Goal: Task Accomplishment & Management: Manage account settings

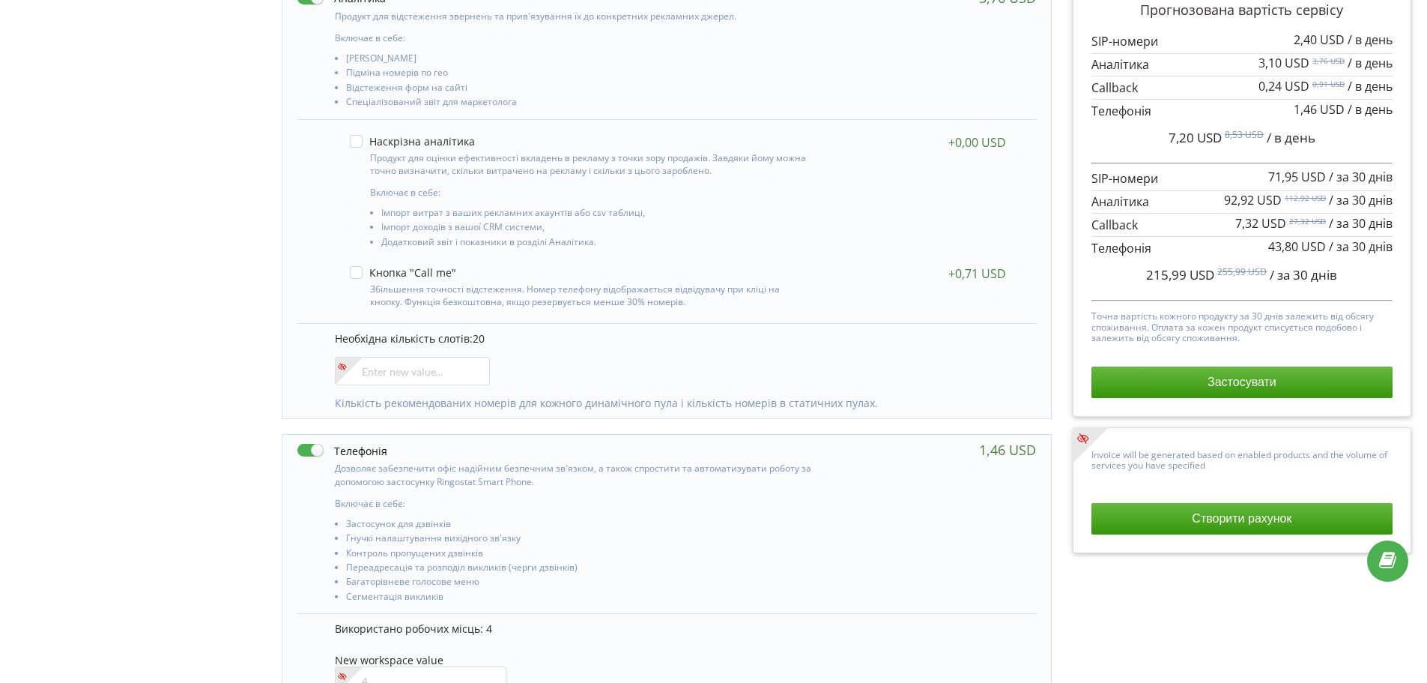
scroll to position [217, 0]
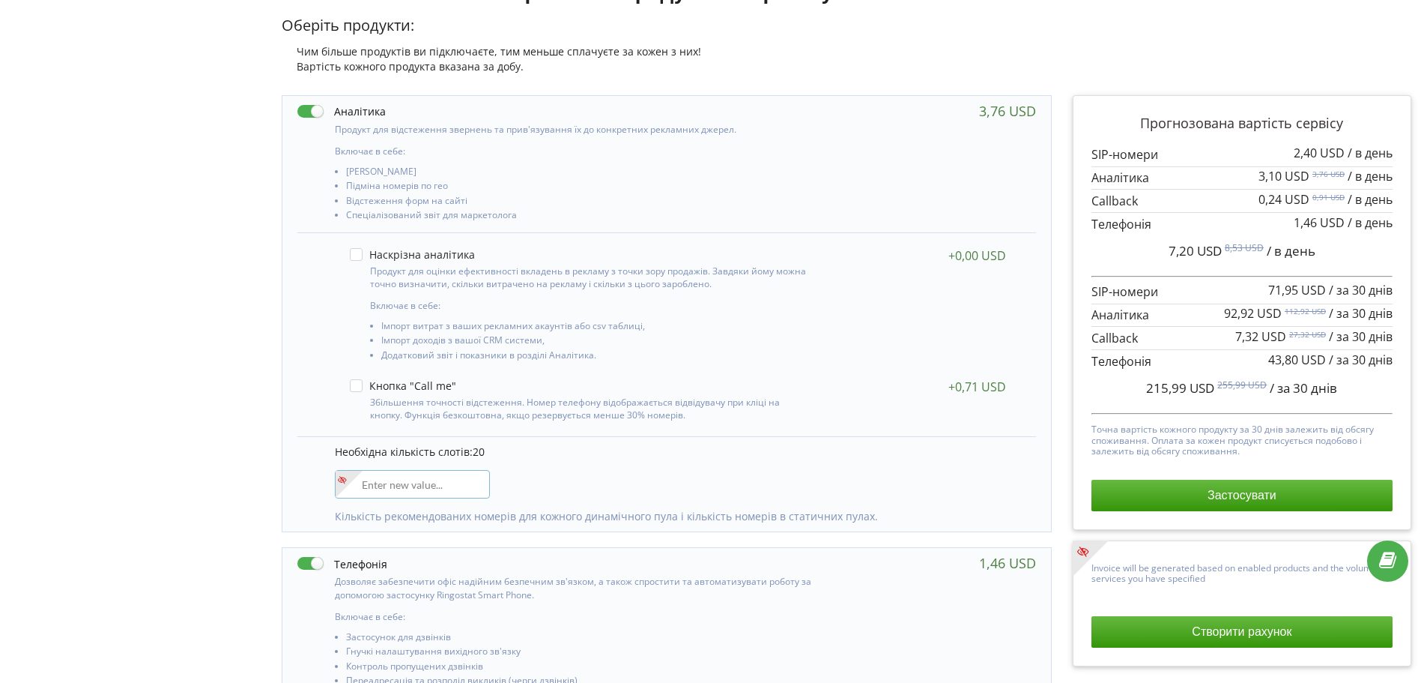
click at [376, 481] on input"] "number" at bounding box center [412, 484] width 155 height 28
click at [577, 483] on div "Необхідна кількість слотів: 20 5 Кількість рекомендованих номерів для кожного д…" at bounding box center [666, 483] width 739 height 95
drag, startPoint x: 390, startPoint y: 473, endPoint x: 294, endPoint y: 489, distance: 97.2
click at [294, 489] on div "Включає в себе: Коллтрекінг Включає в себе: 20 5" at bounding box center [667, 314] width 770 height 438
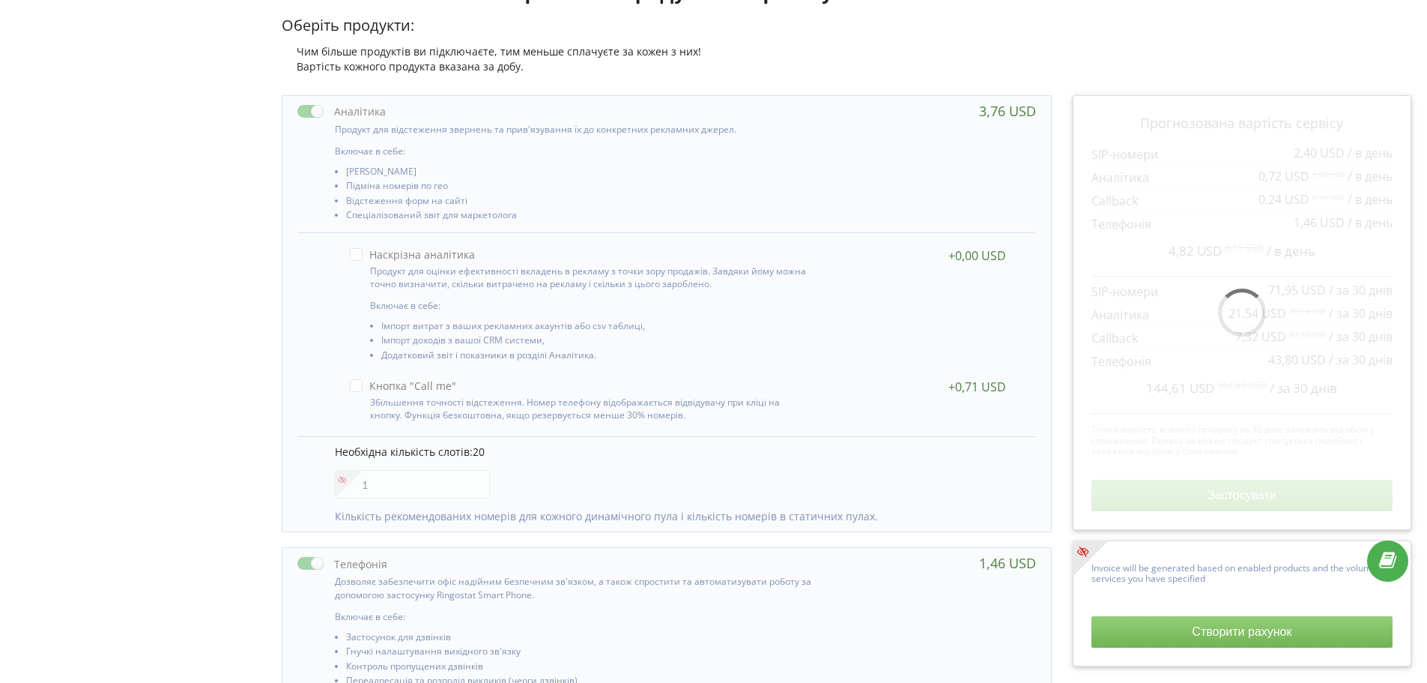
click at [620, 475] on div "Необхідна кількість слотів: 20 1 Кількість рекомендованих номерів для кожного д…" at bounding box center [666, 483] width 739 height 95
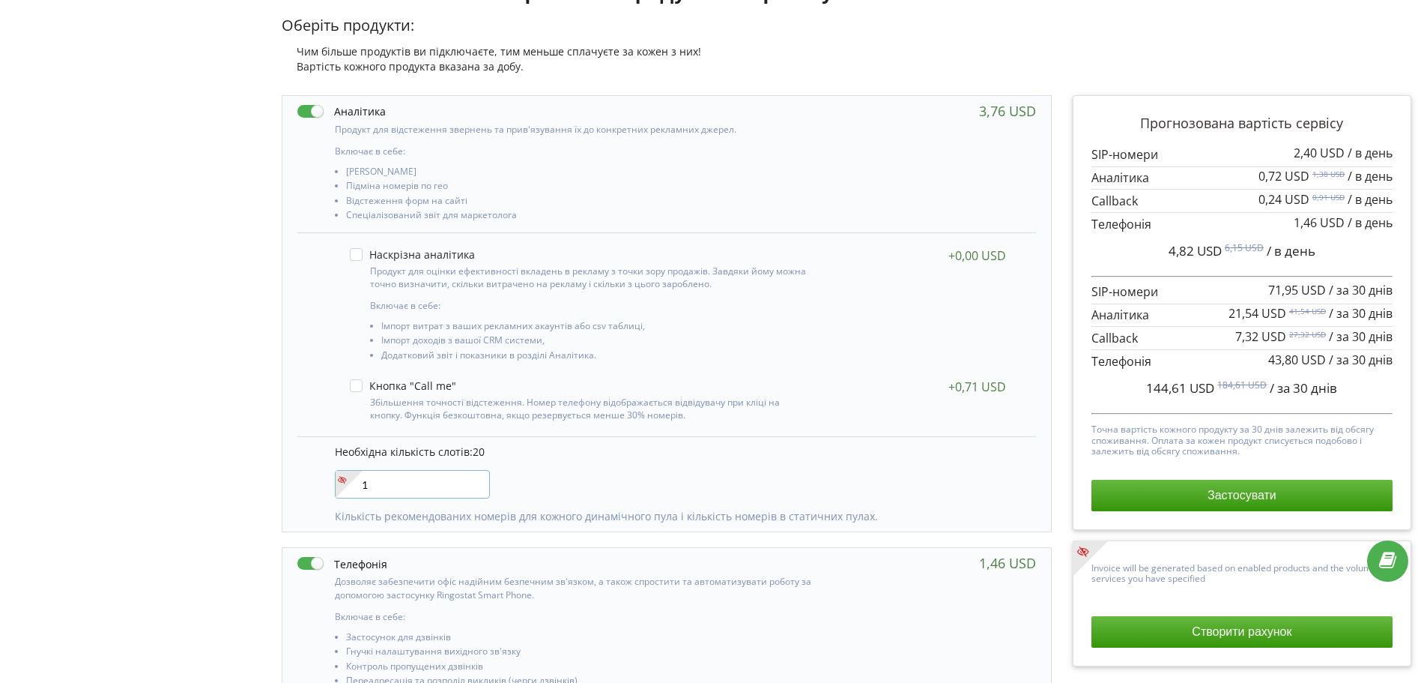
drag, startPoint x: 378, startPoint y: 479, endPoint x: 312, endPoint y: 481, distance: 66.0
click at [312, 481] on div "Необхідна кількість слотів: 20 1 Кількість рекомендованих номерів для кожного д…" at bounding box center [666, 483] width 739 height 95
type input"] "6"
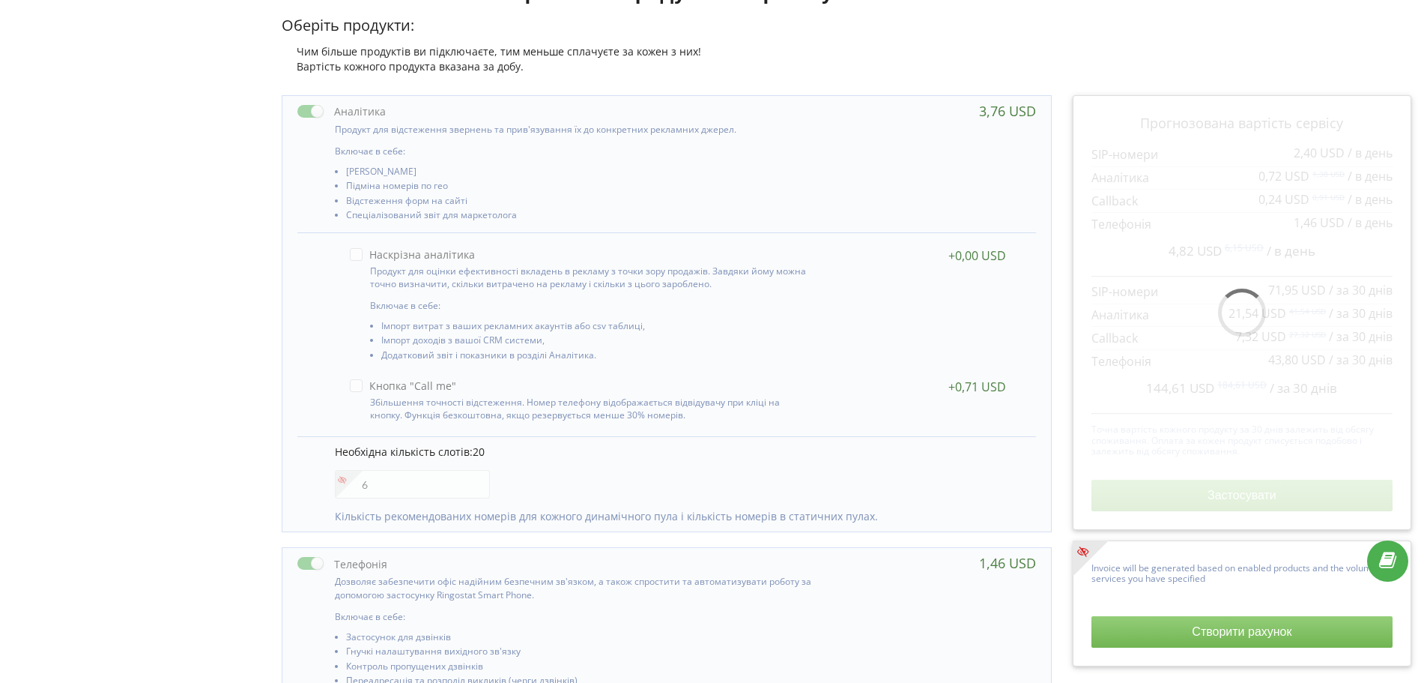
click at [700, 465] on div "Необхідна кількість слотів: 20 6 Кількість рекомендованих номерів для кожного д…" at bounding box center [666, 483] width 739 height 95
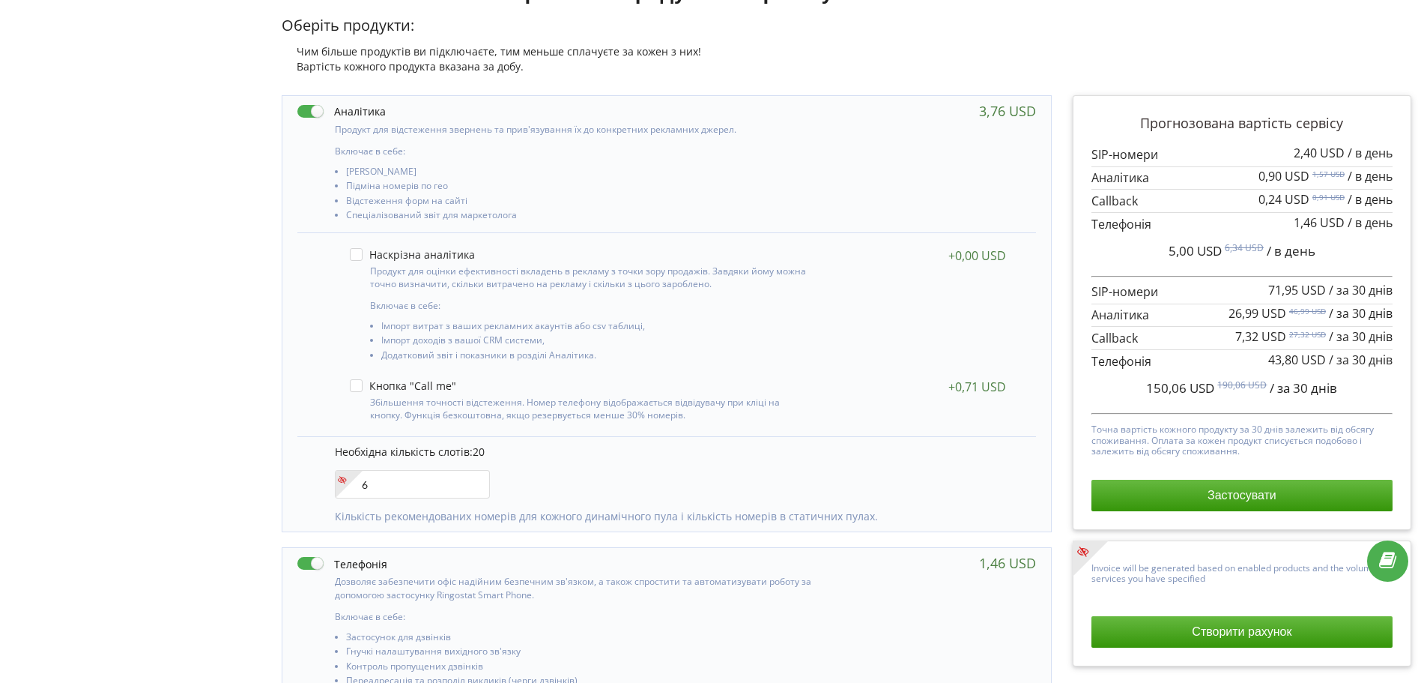
scroll to position [0, 0]
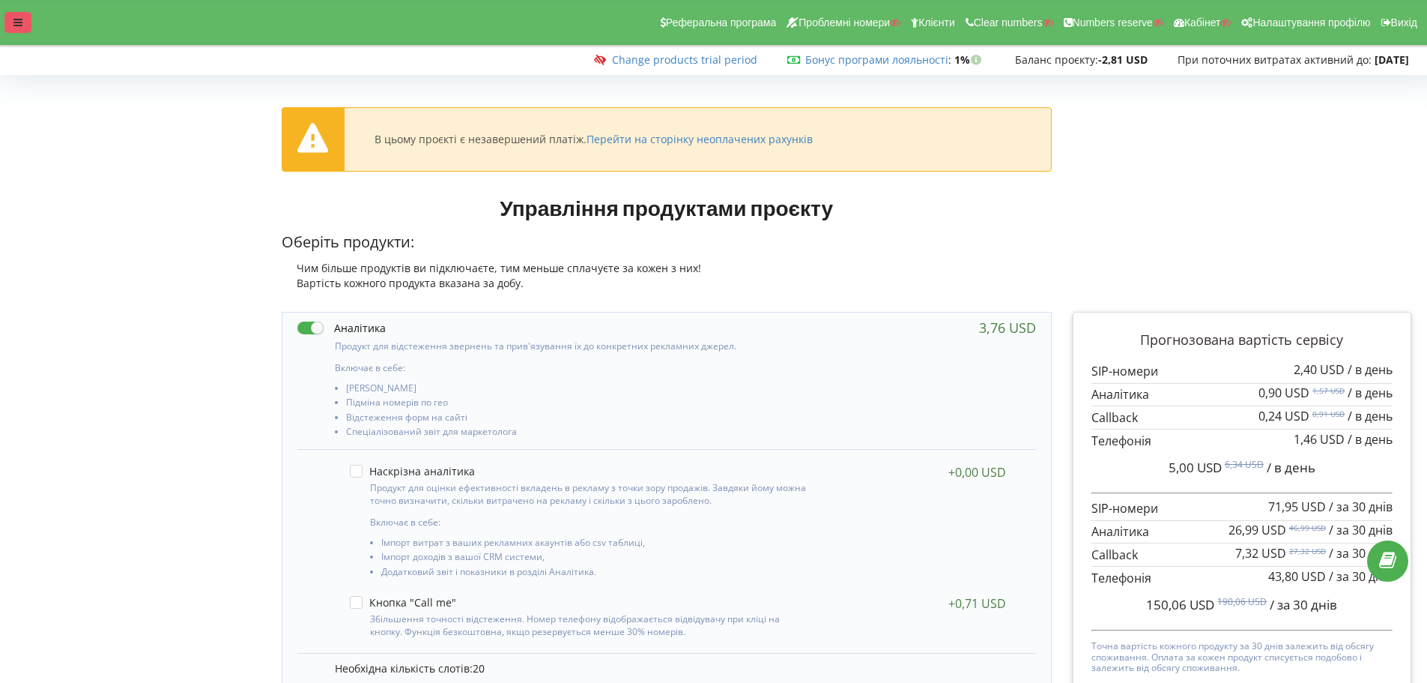
click at [25, 22] on div at bounding box center [17, 22] width 27 height 21
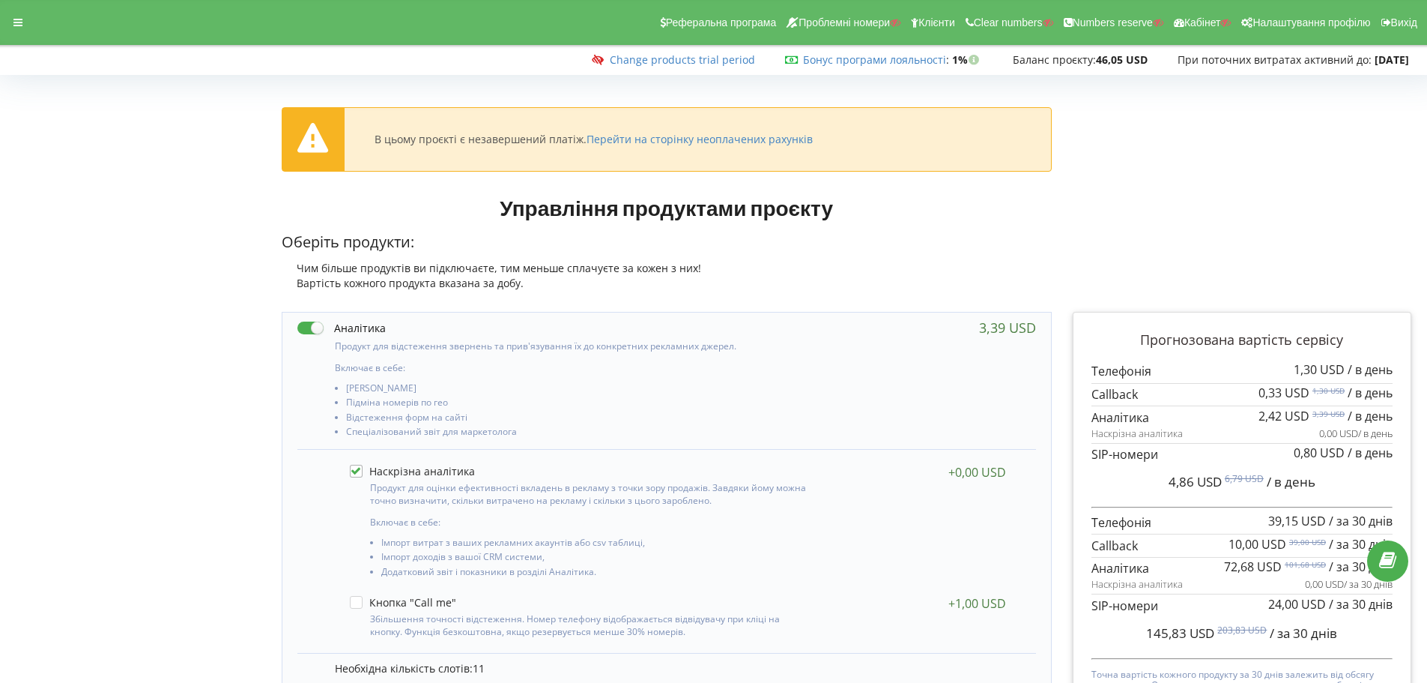
click at [1427, 200] on html "Реферальна програма Проблемні номери Клієнти Clear numbers Numbers reserve Кабі…" at bounding box center [713, 341] width 1427 height 683
click at [15, 28] on div at bounding box center [17, 22] width 27 height 21
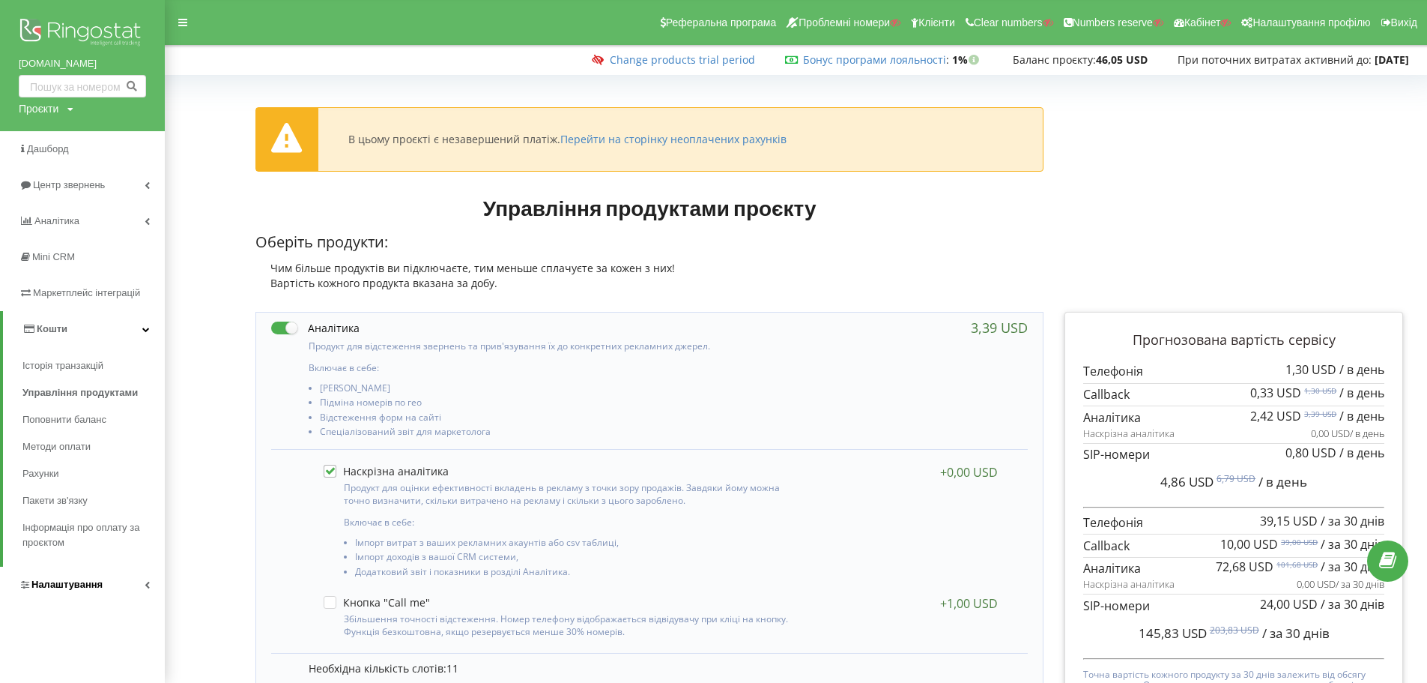
click at [30, 588] on span "Налаштування" at bounding box center [61, 584] width 84 height 15
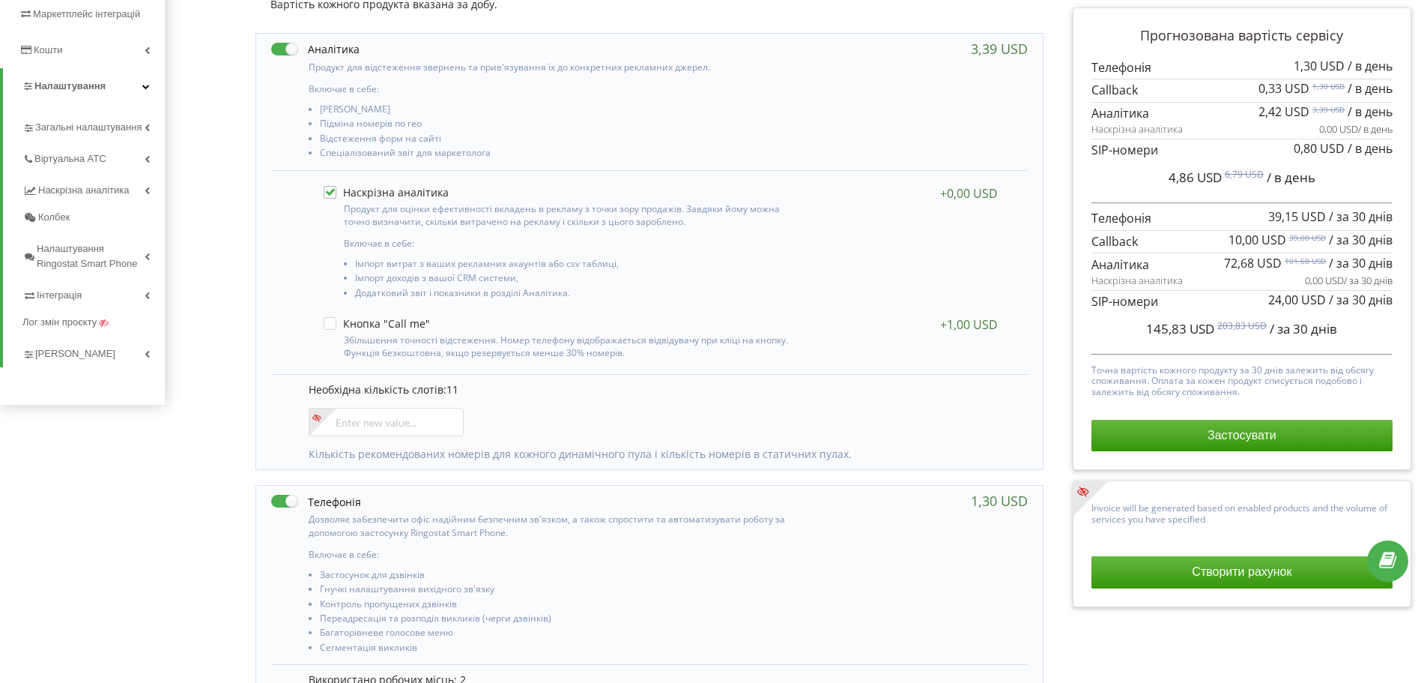
scroll to position [359, 0]
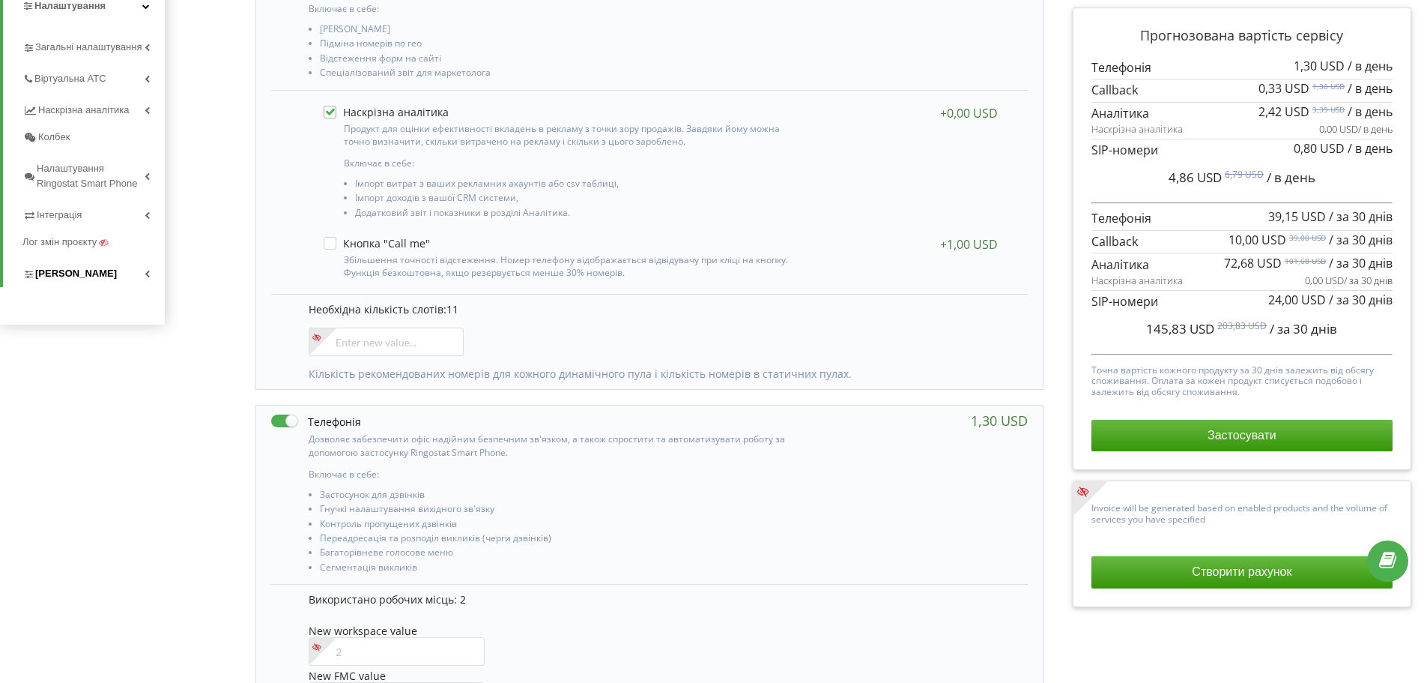
click at [70, 282] on link "Коллтрекінг" at bounding box center [93, 271] width 142 height 31
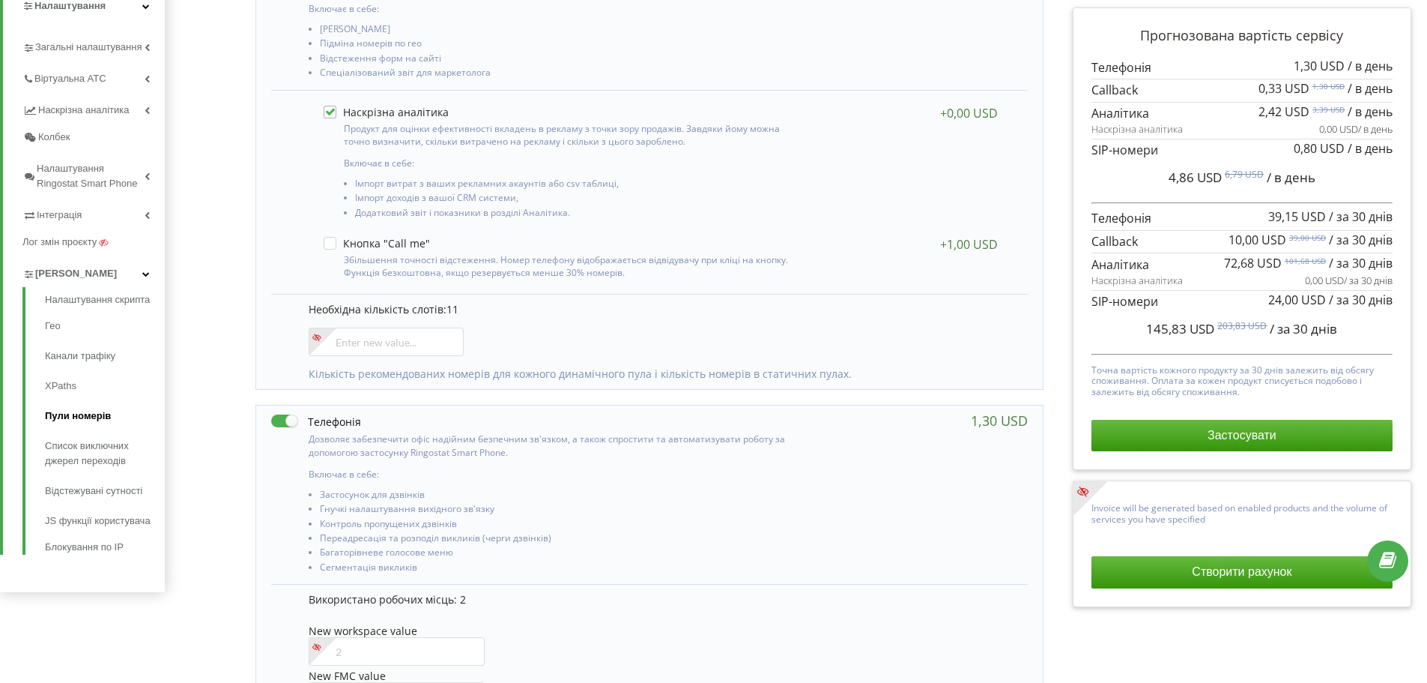
click at [75, 411] on link "Пули номерів" at bounding box center [105, 416] width 120 height 30
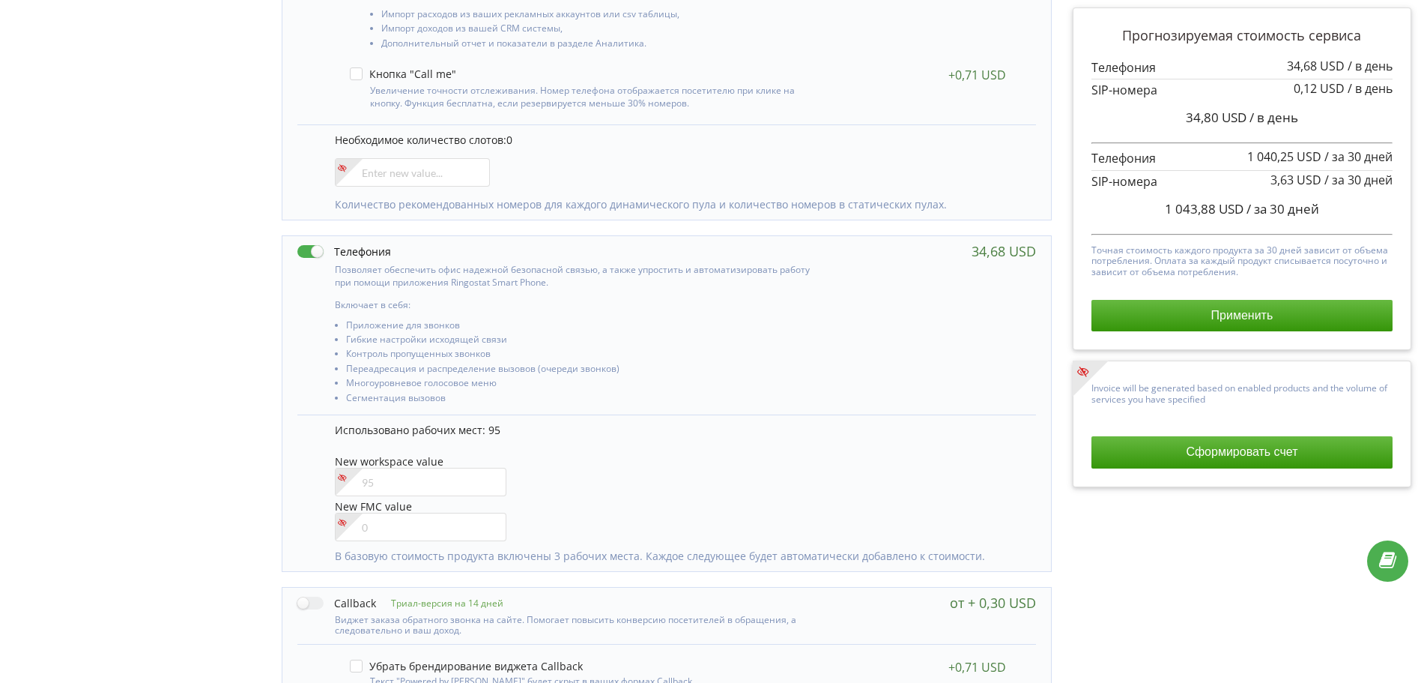
scroll to position [450, 0]
click at [404, 488] on input"] "number" at bounding box center [421, 480] width 172 height 28
click at [412, 486] on input"] "number" at bounding box center [421, 480] width 172 height 28
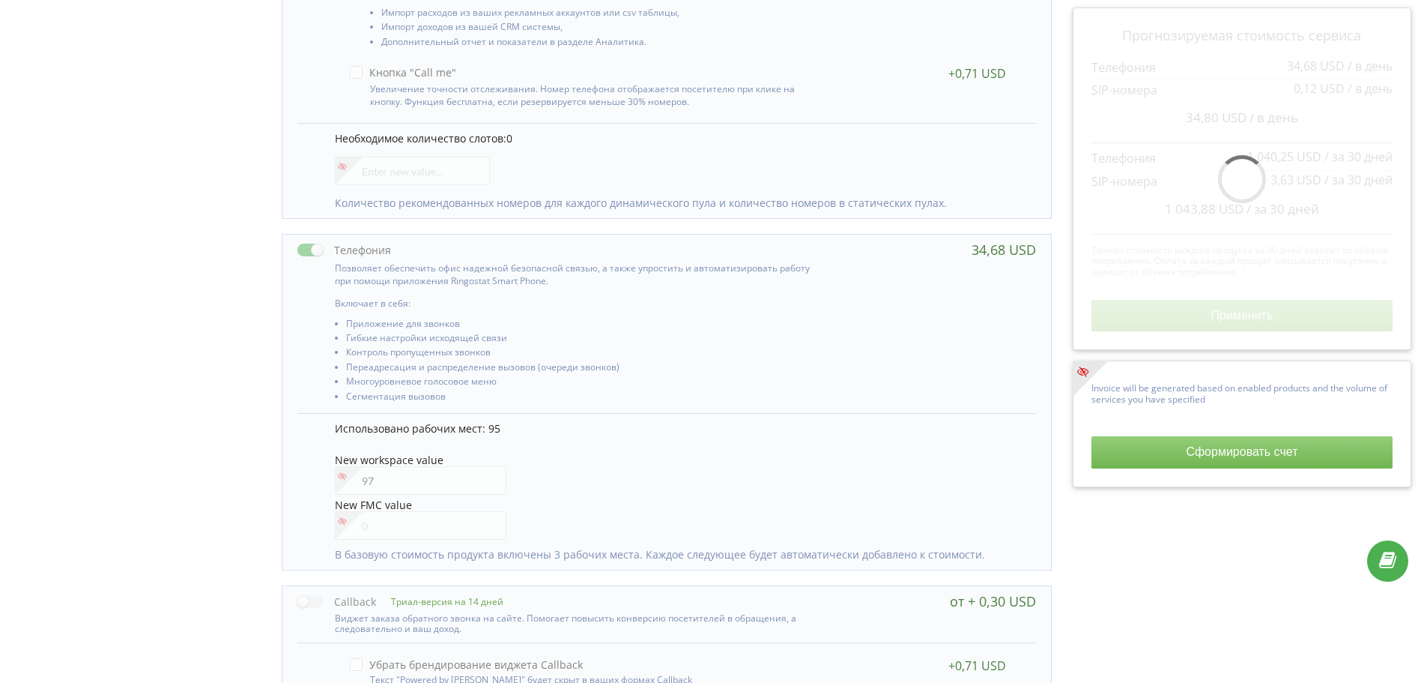
click at [651, 460] on div "New workspace value 97" at bounding box center [678, 475] width 686 height 43
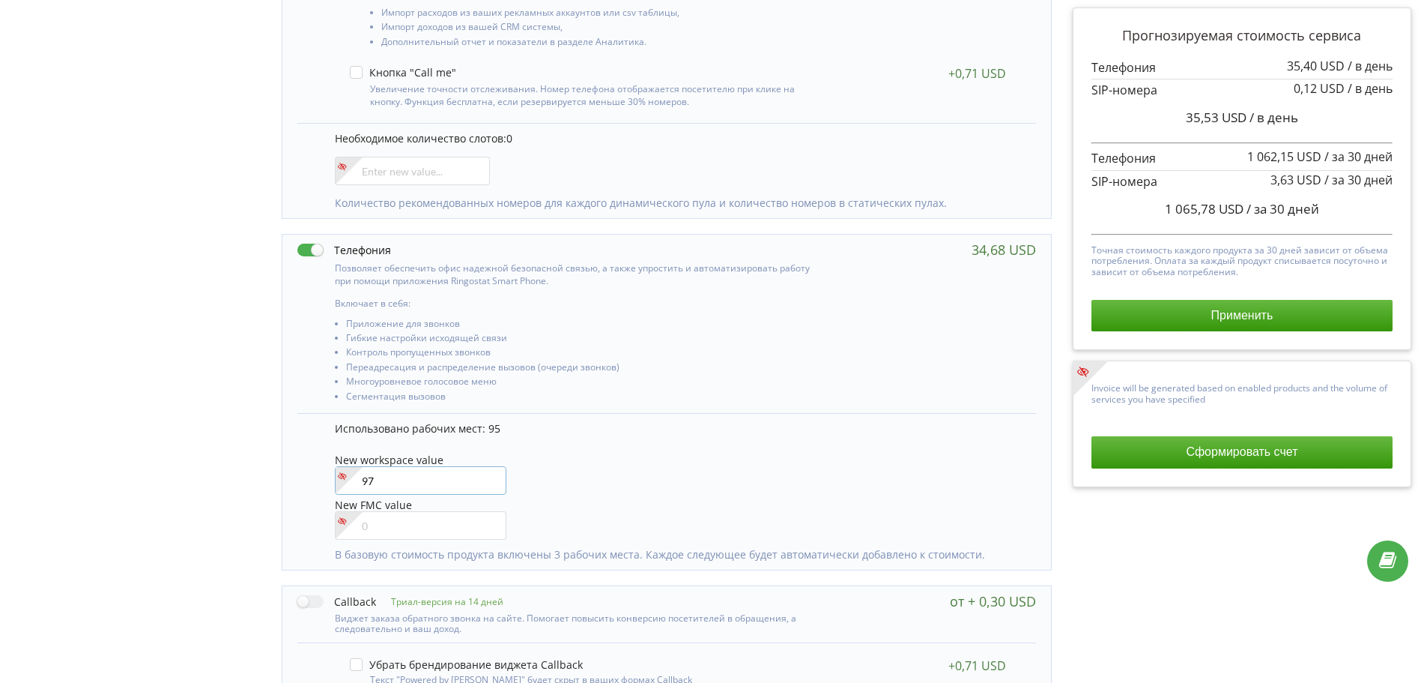
click at [392, 479] on input"] "97" at bounding box center [421, 480] width 172 height 28
click at [731, 514] on div "New FMC value" at bounding box center [678, 518] width 686 height 43
click at [380, 489] on input"] "95" at bounding box center [421, 480] width 172 height 28
type input"] "96"
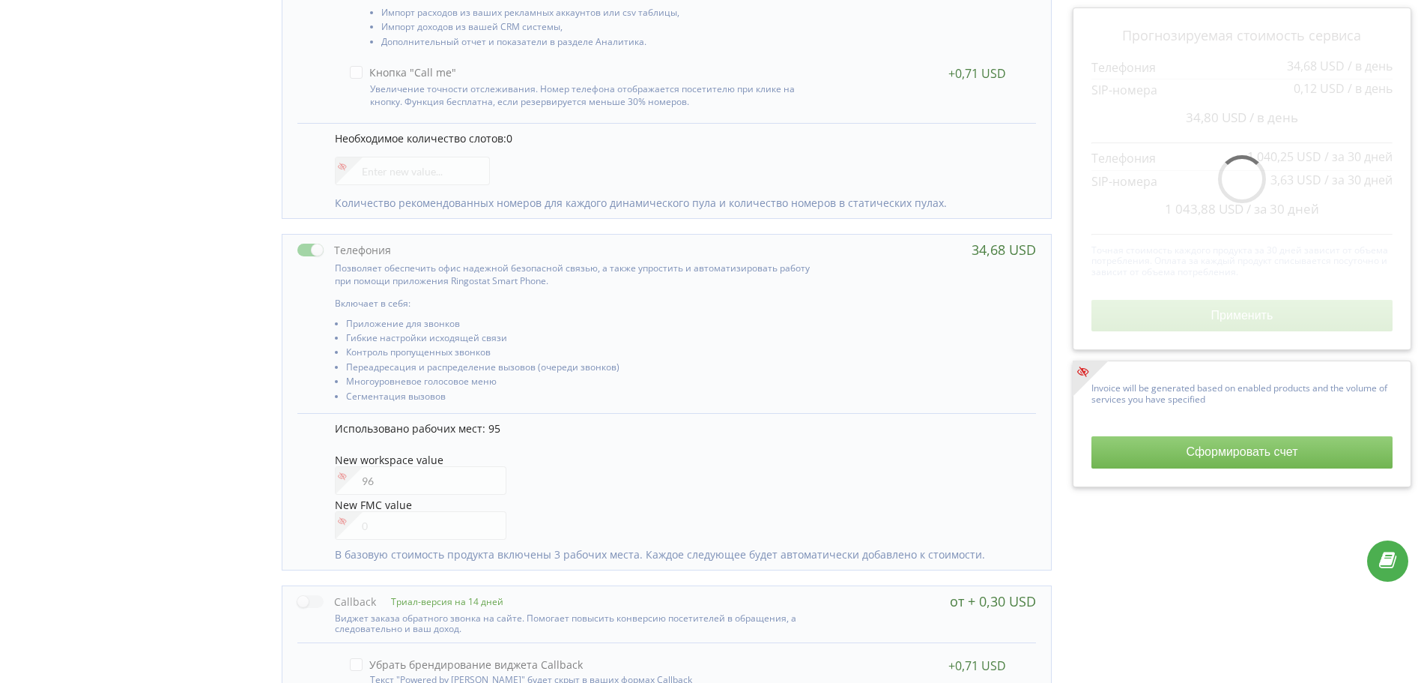
click at [618, 484] on div "New workspace value 96" at bounding box center [678, 475] width 686 height 43
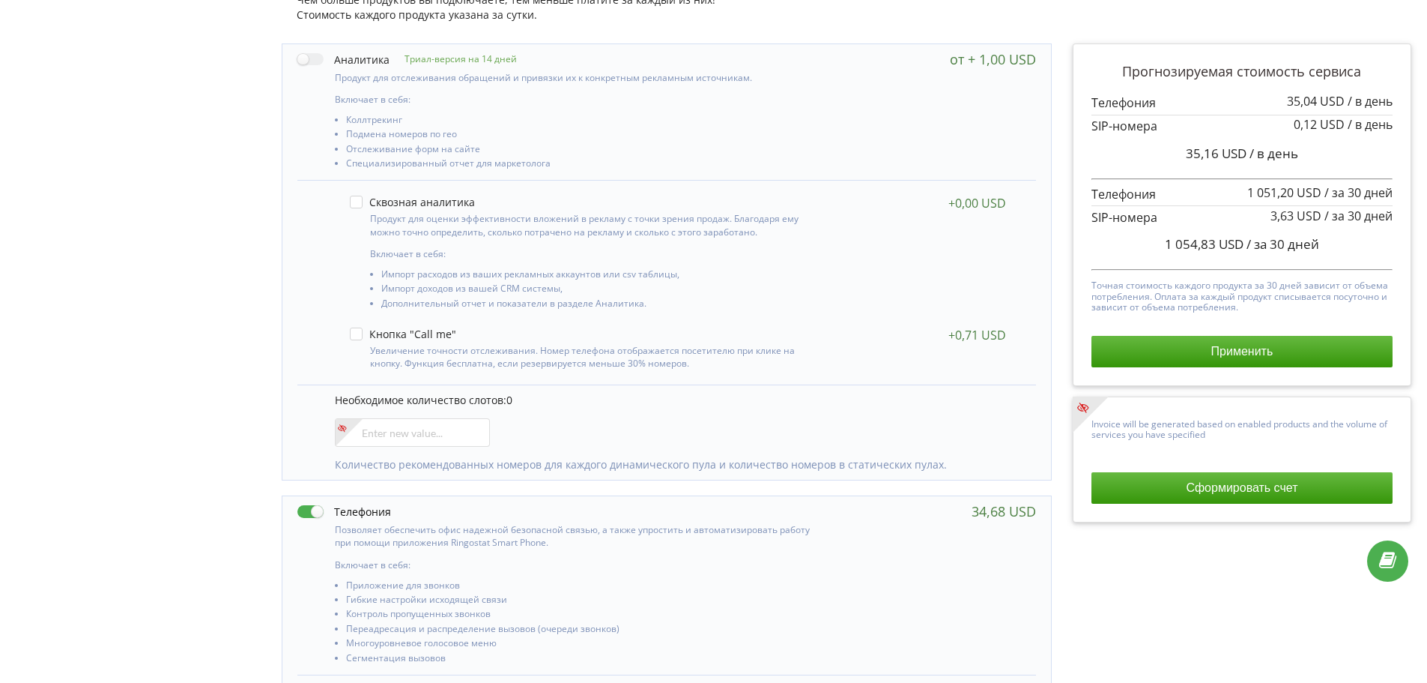
scroll to position [0, 0]
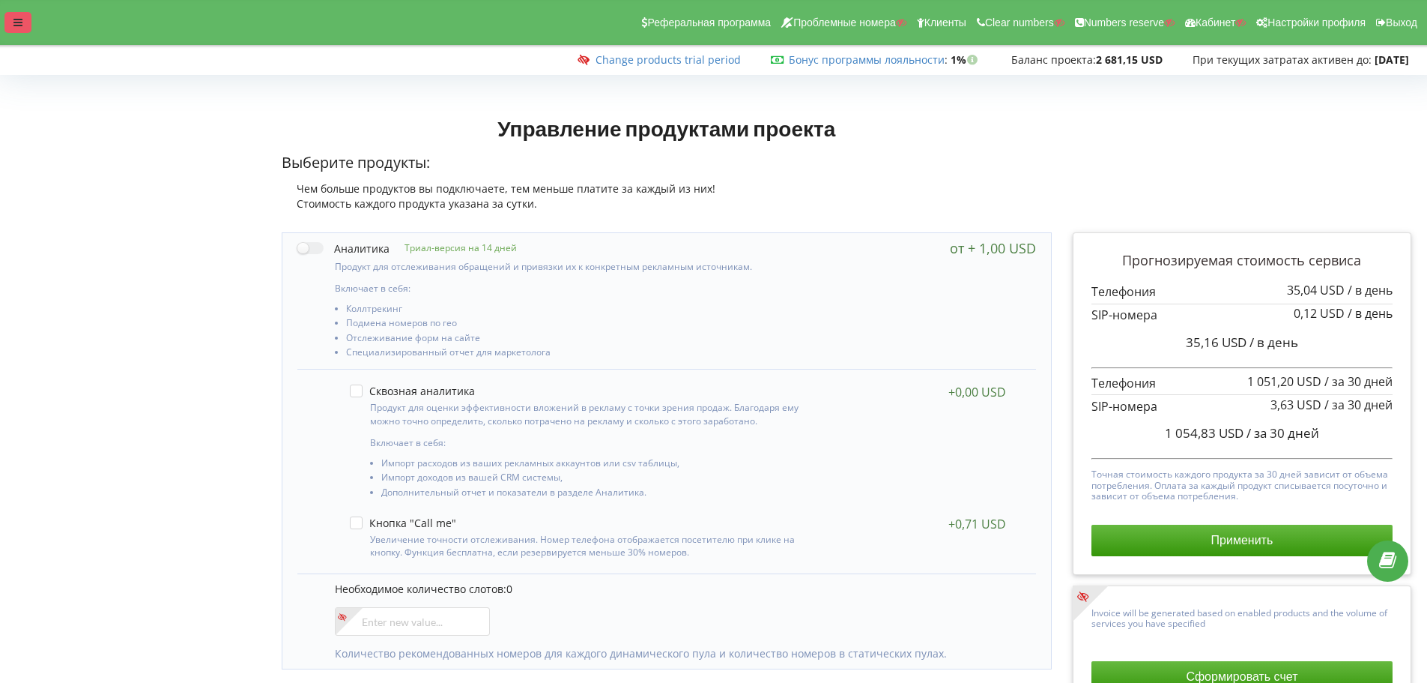
click at [12, 22] on div at bounding box center [17, 22] width 27 height 21
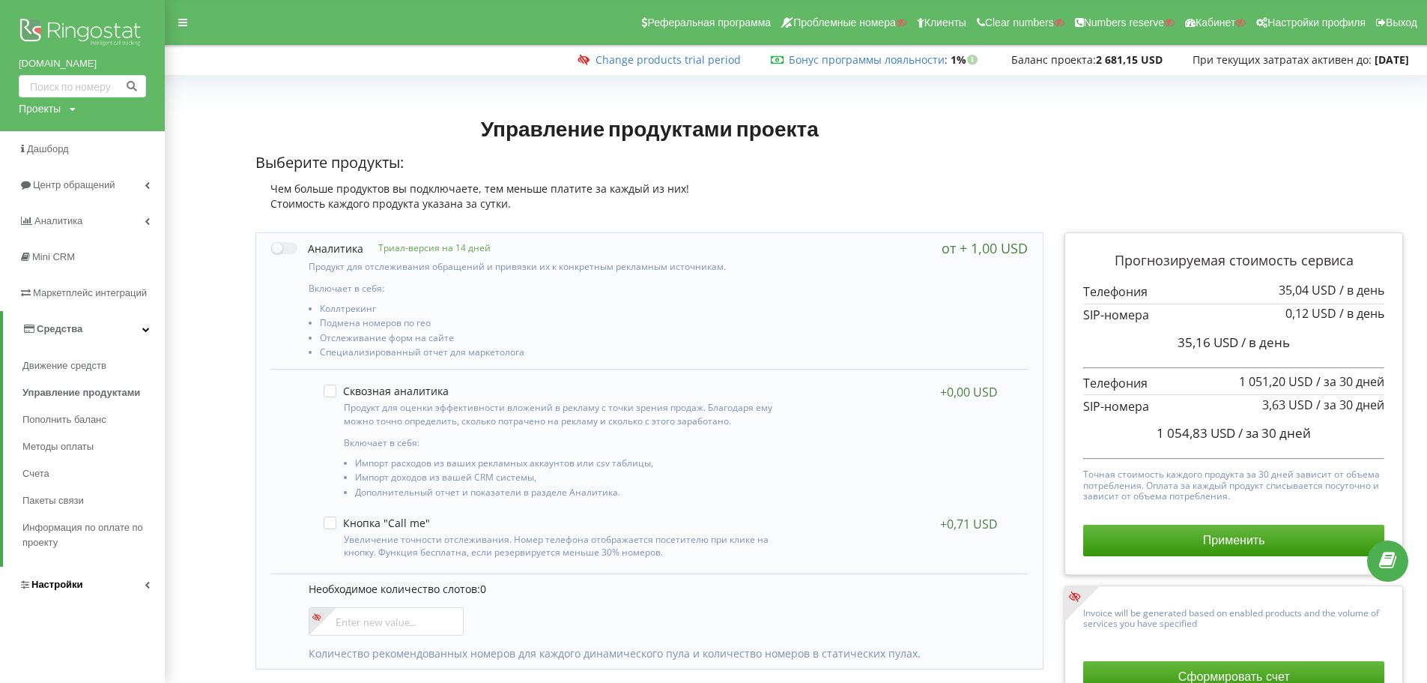
click at [45, 590] on span "Настройки" at bounding box center [57, 583] width 52 height 11
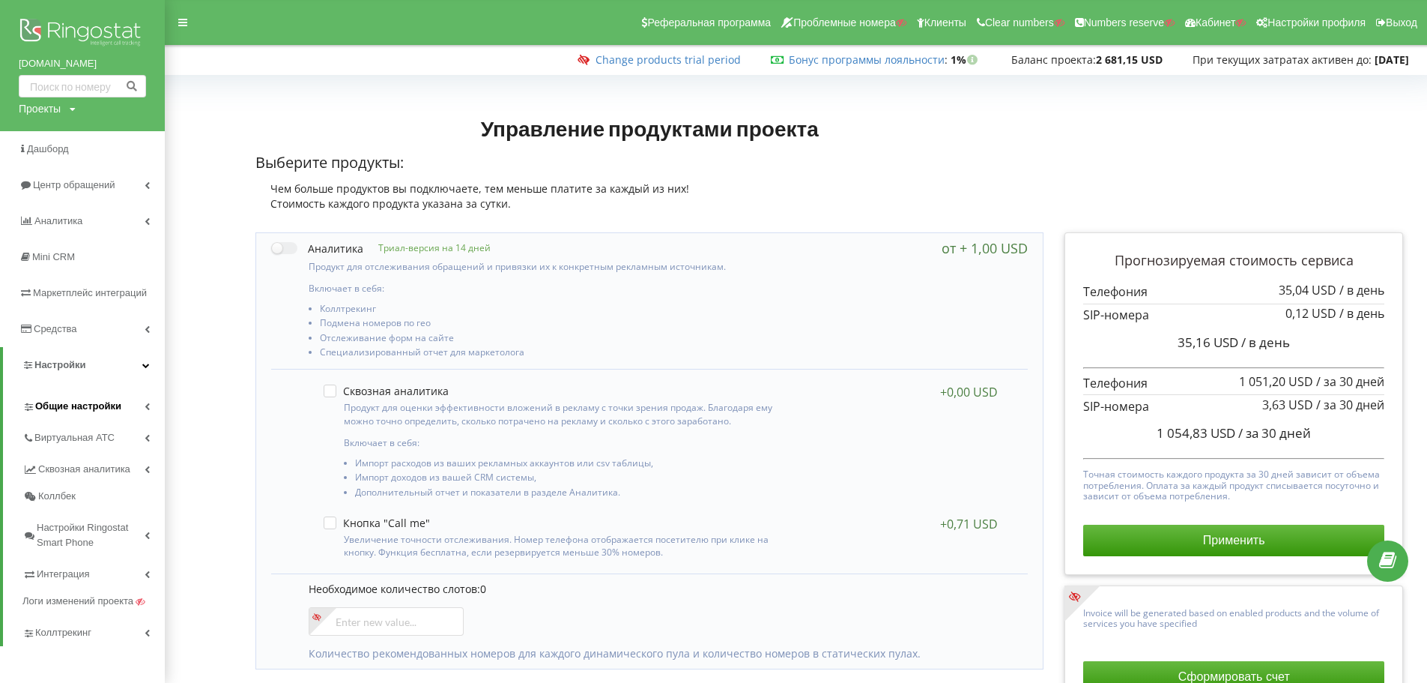
click at [84, 401] on span "Общие настройки" at bounding box center [78, 406] width 86 height 15
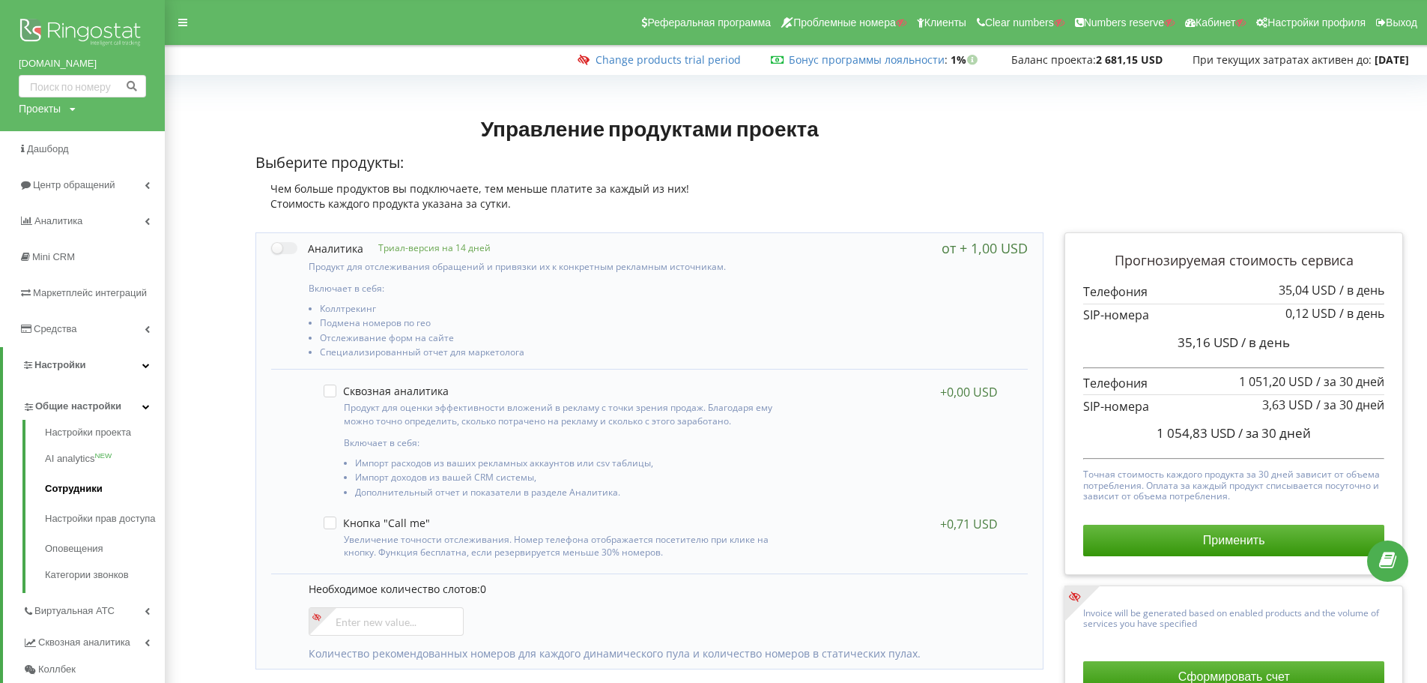
click at [55, 486] on link "Сотрудники" at bounding box center [105, 489] width 120 height 30
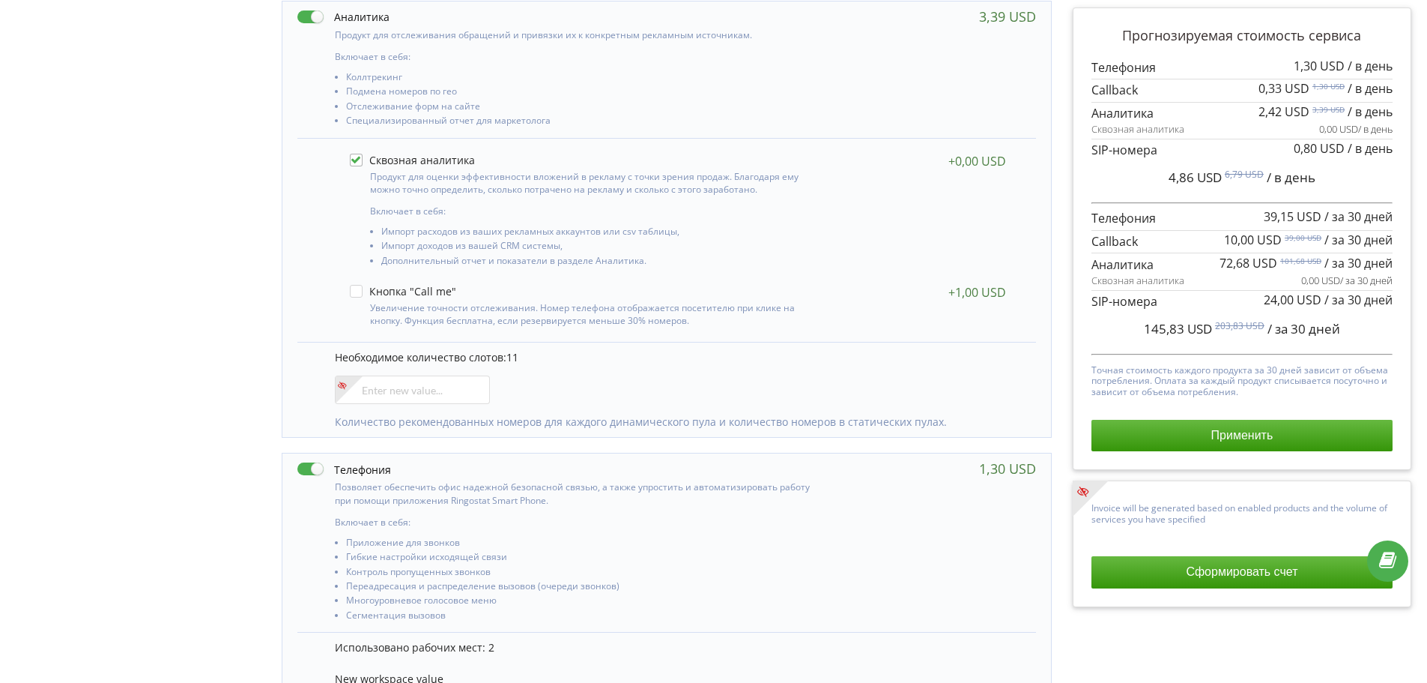
scroll to position [315, 0]
click at [425, 393] on input"] "number" at bounding box center [412, 386] width 155 height 28
click at [454, 396] on input"] "number" at bounding box center [412, 386] width 155 height 28
type input"] "12"
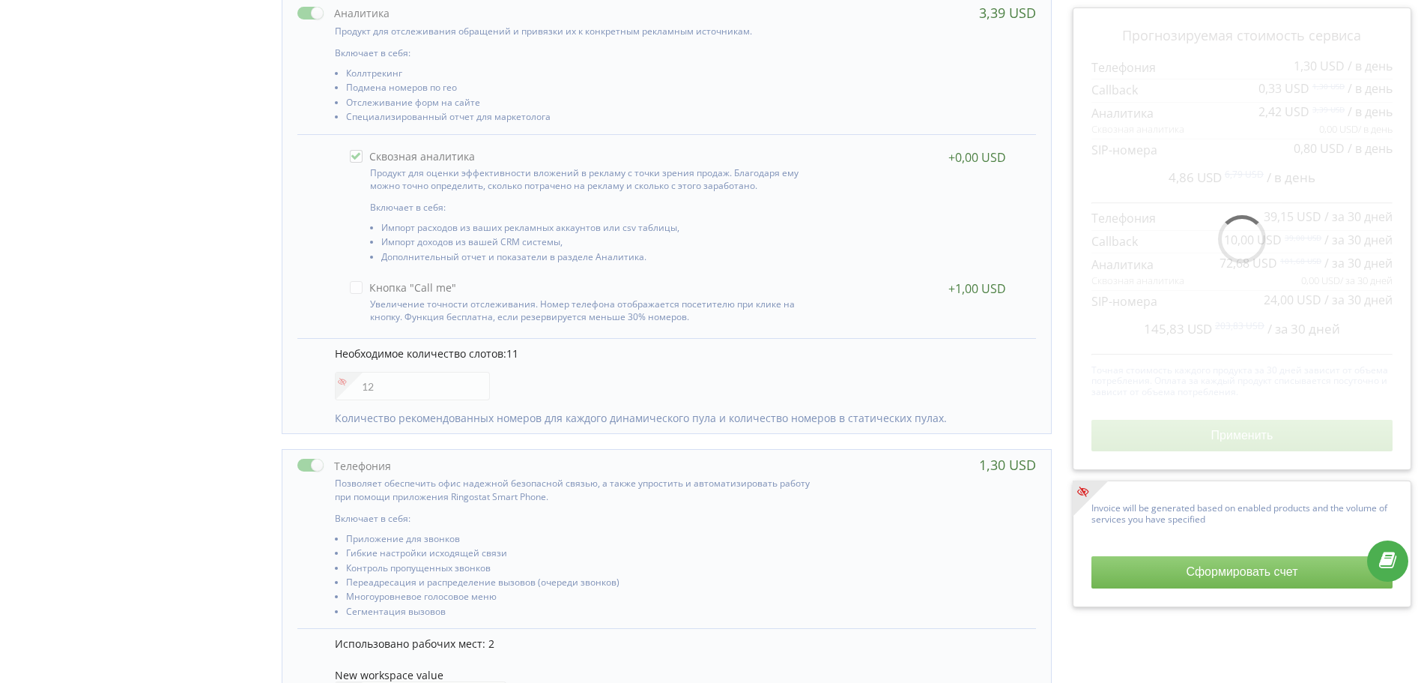
click at [595, 381] on div "Необходимое количество слотов: 11 12 Количество рекомендованных номеров для каж…" at bounding box center [666, 385] width 739 height 95
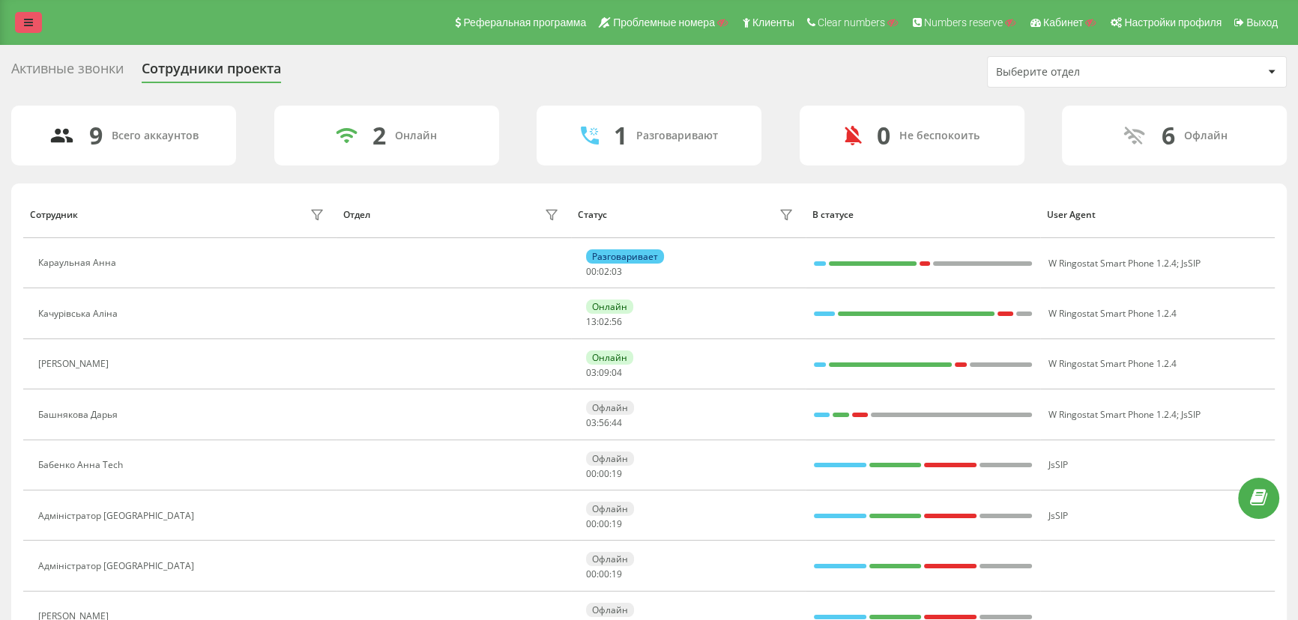
click at [34, 20] on link at bounding box center [28, 22] width 27 height 21
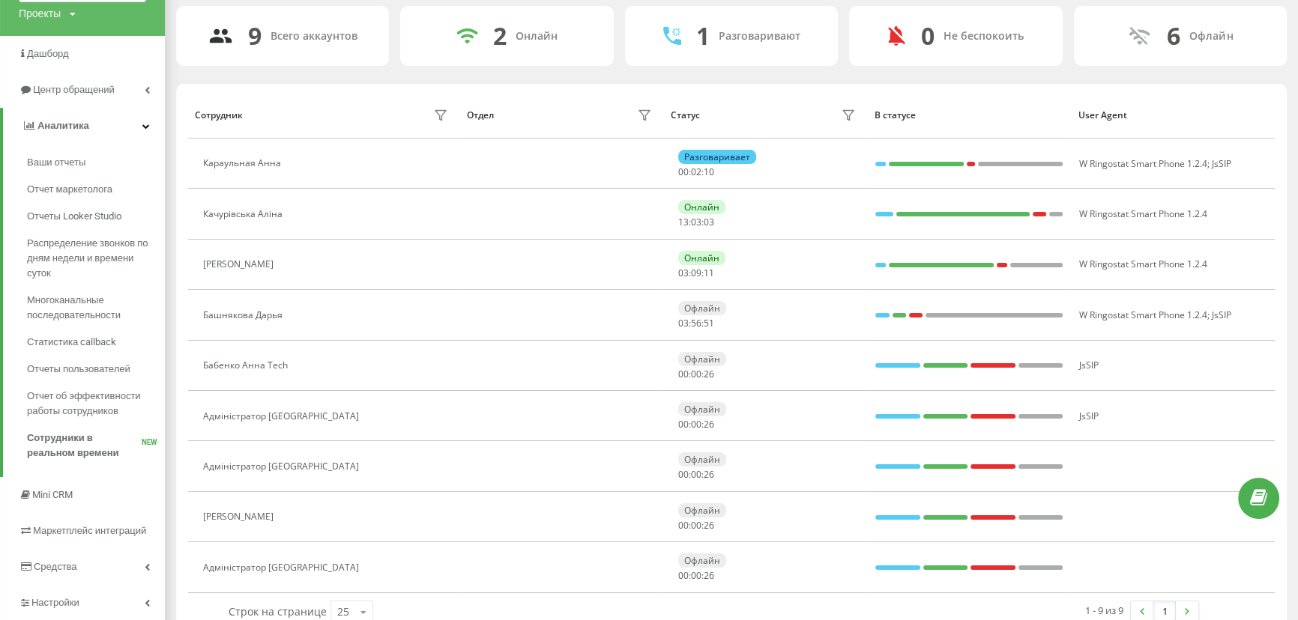
scroll to position [138, 0]
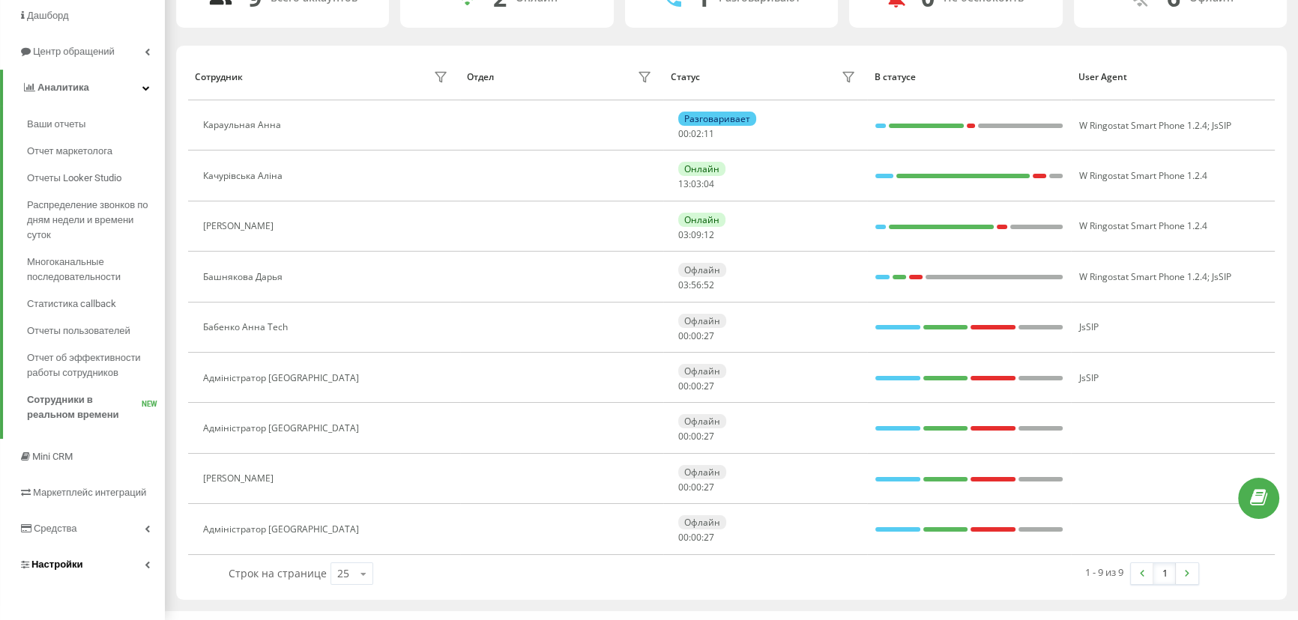
click at [87, 556] on link "Настройки" at bounding box center [82, 565] width 165 height 36
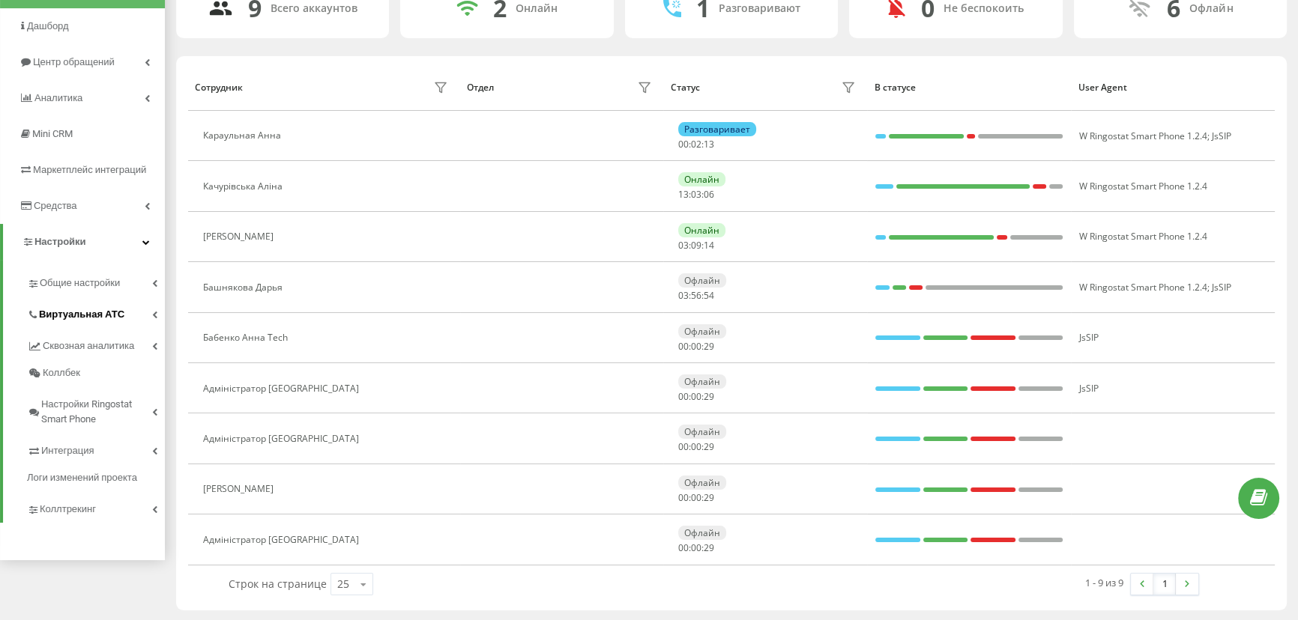
click at [49, 311] on span "Виртуальная АТС" at bounding box center [81, 314] width 85 height 15
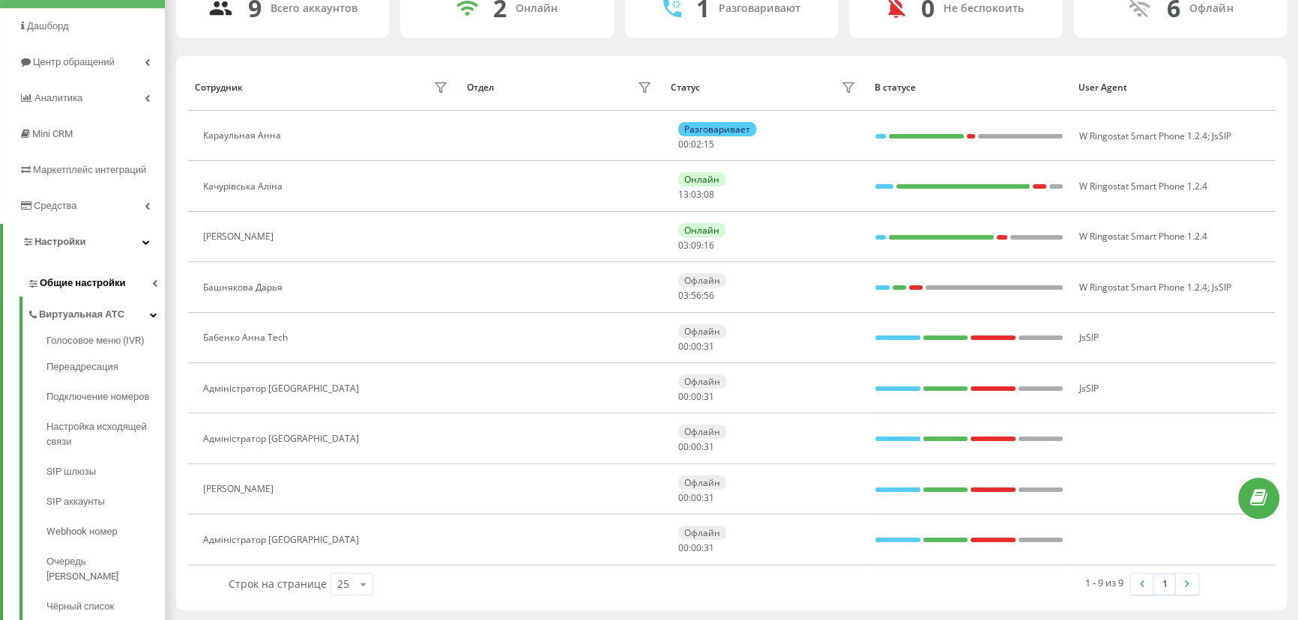
click at [75, 290] on span "Общие настройки" at bounding box center [82, 283] width 85 height 15
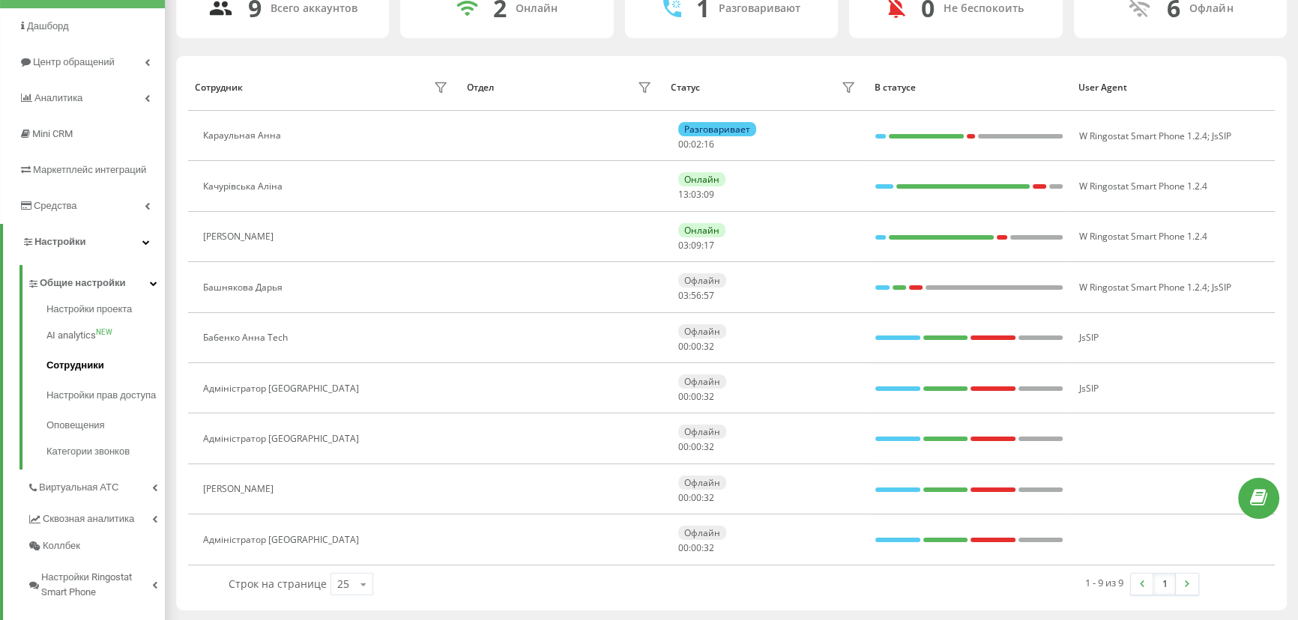
click at [75, 373] on span "Сотрудники" at bounding box center [75, 365] width 58 height 15
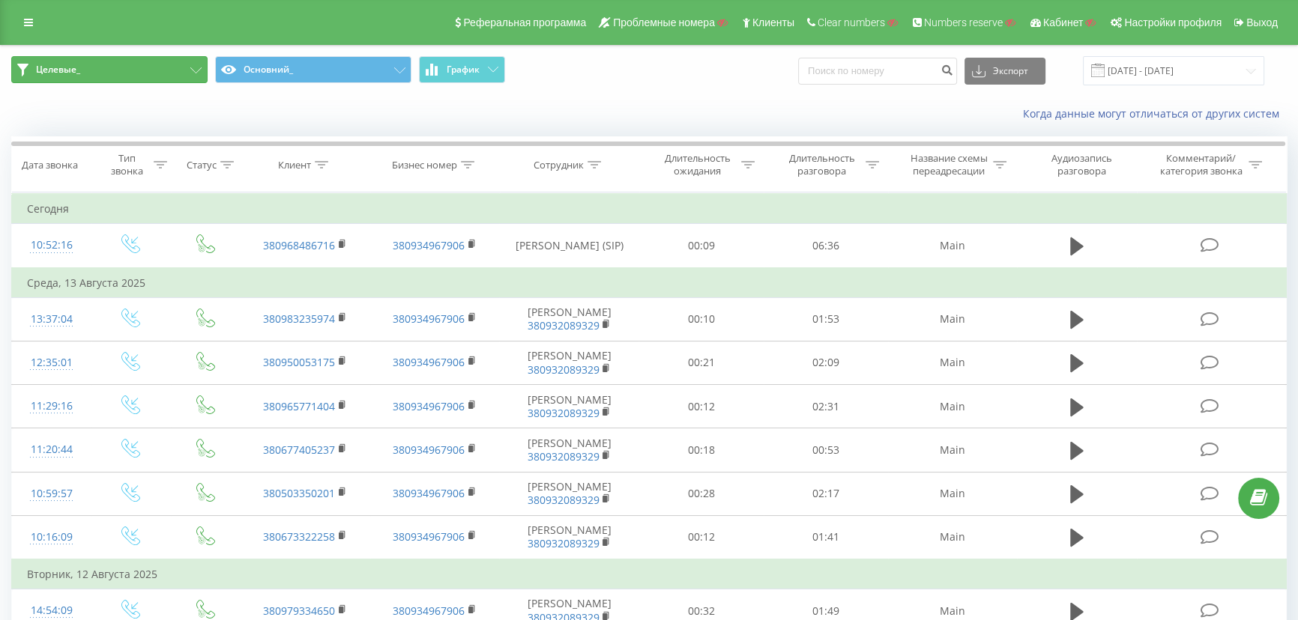
click at [127, 67] on button "Целевые_" at bounding box center [109, 69] width 196 height 27
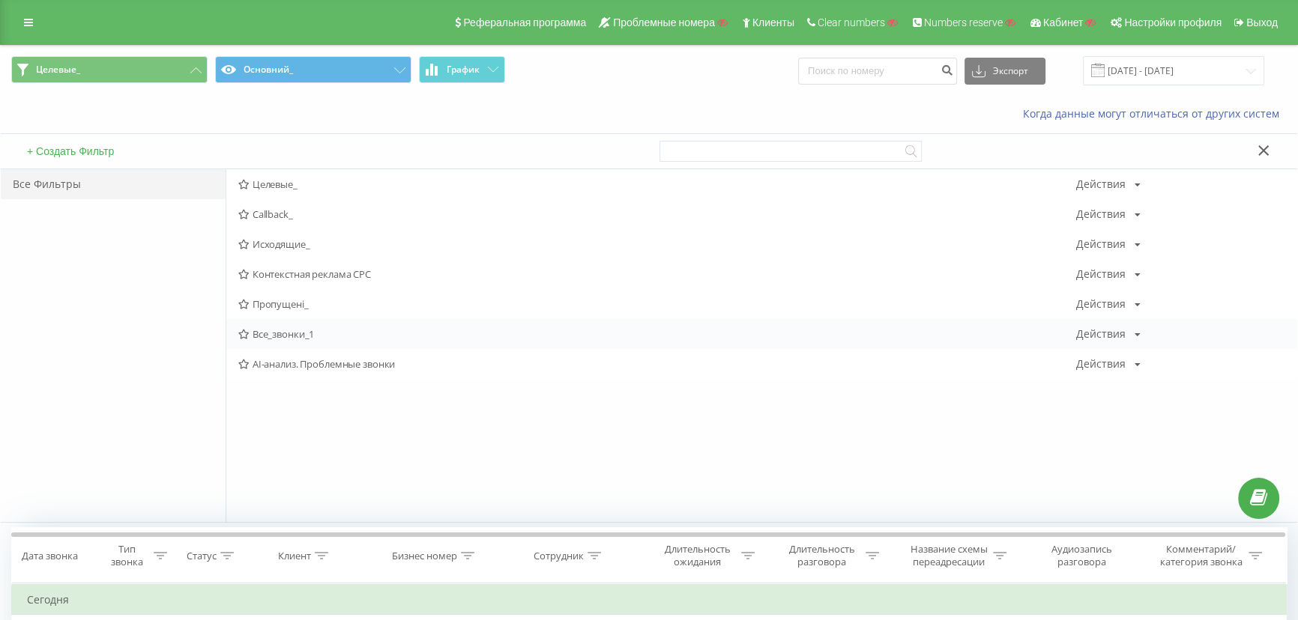
click at [277, 330] on span "Все_звонки_1" at bounding box center [657, 334] width 838 height 10
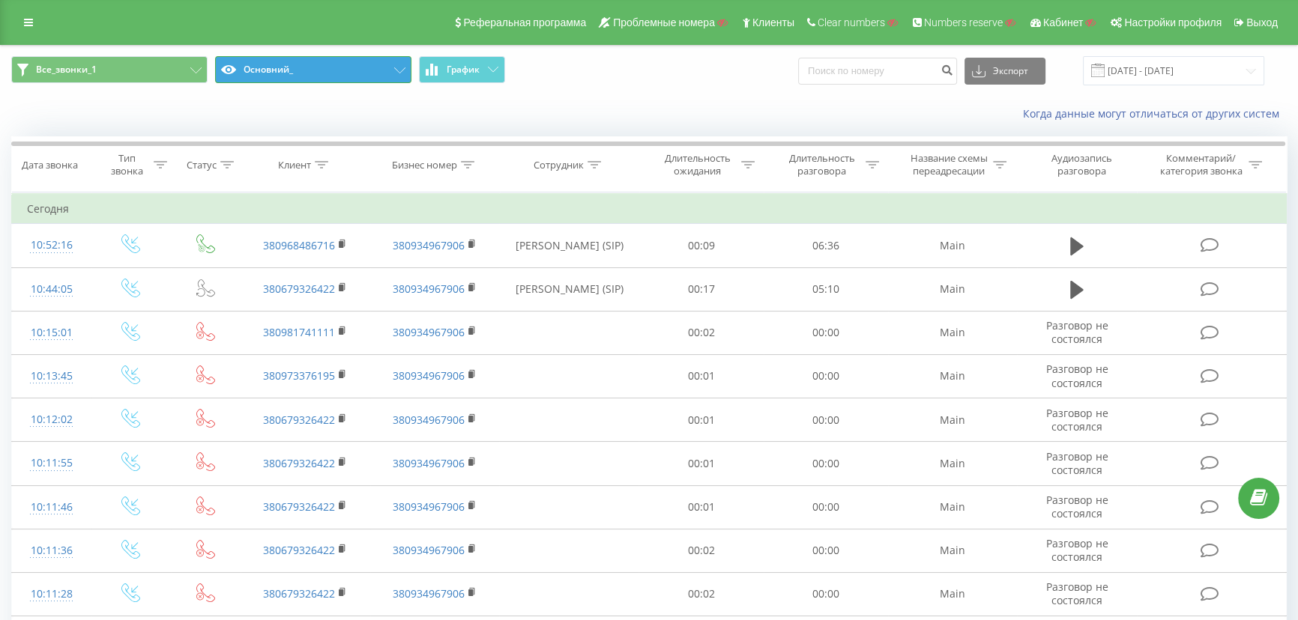
click at [305, 72] on button "Основний_" at bounding box center [313, 69] width 196 height 27
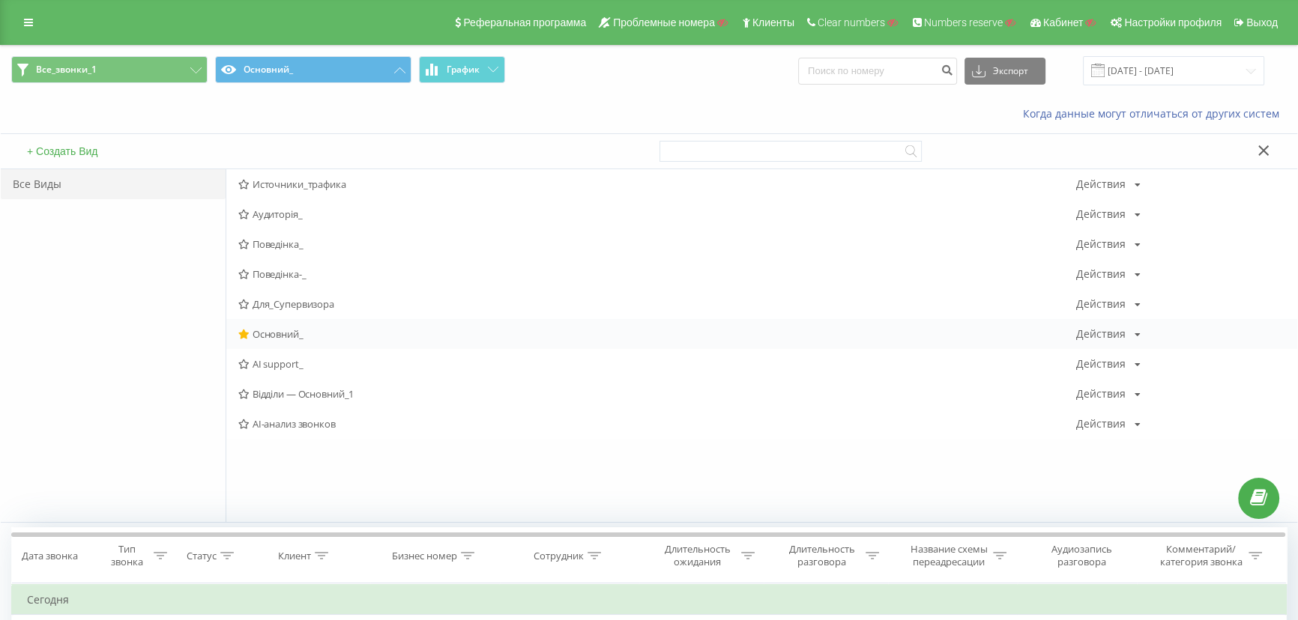
click at [271, 336] on span "Основний_" at bounding box center [657, 334] width 838 height 10
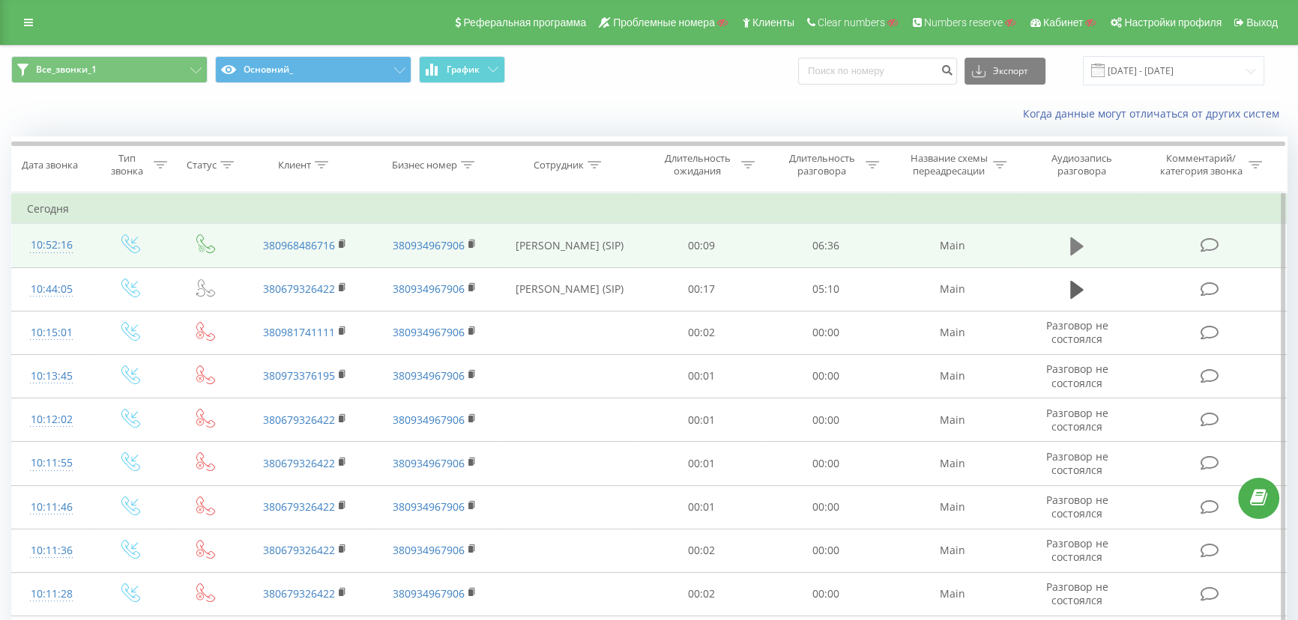
click at [1072, 244] on icon at bounding box center [1076, 247] width 13 height 18
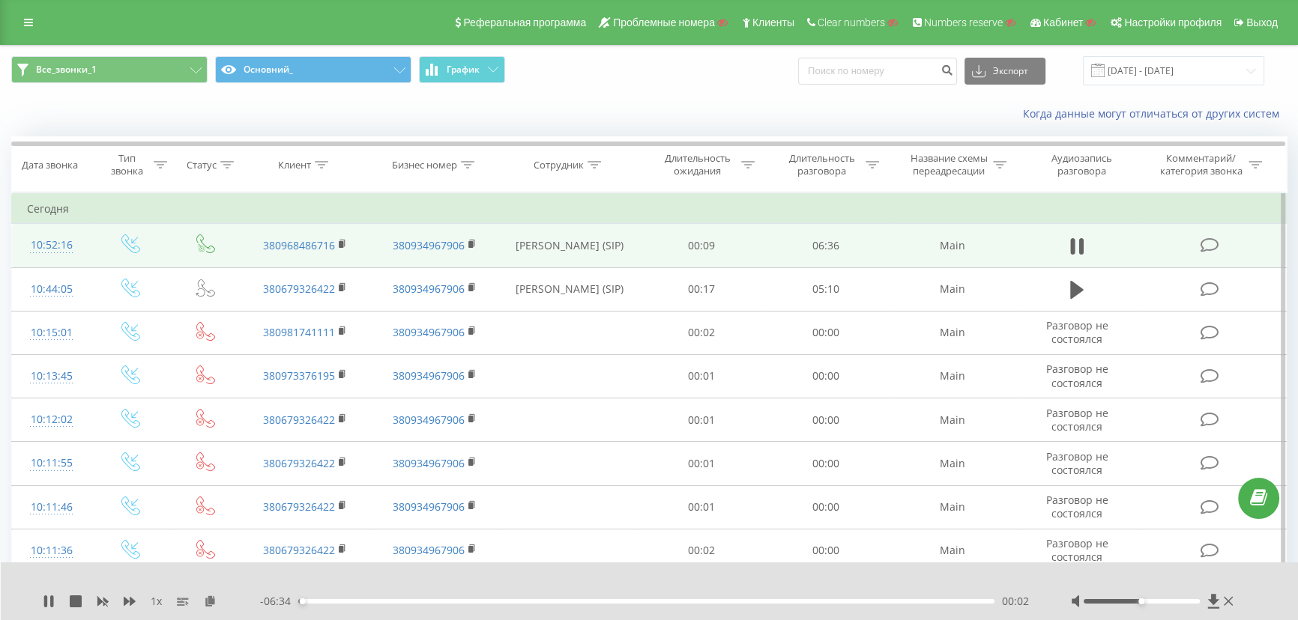
click at [1072, 244] on icon at bounding box center [1072, 246] width 4 height 16
drag, startPoint x: 387, startPoint y: 247, endPoint x: 473, endPoint y: 259, distance: 86.2
click at [473, 259] on td "380934967906" at bounding box center [435, 245] width 130 height 43
copy link "380934967906"
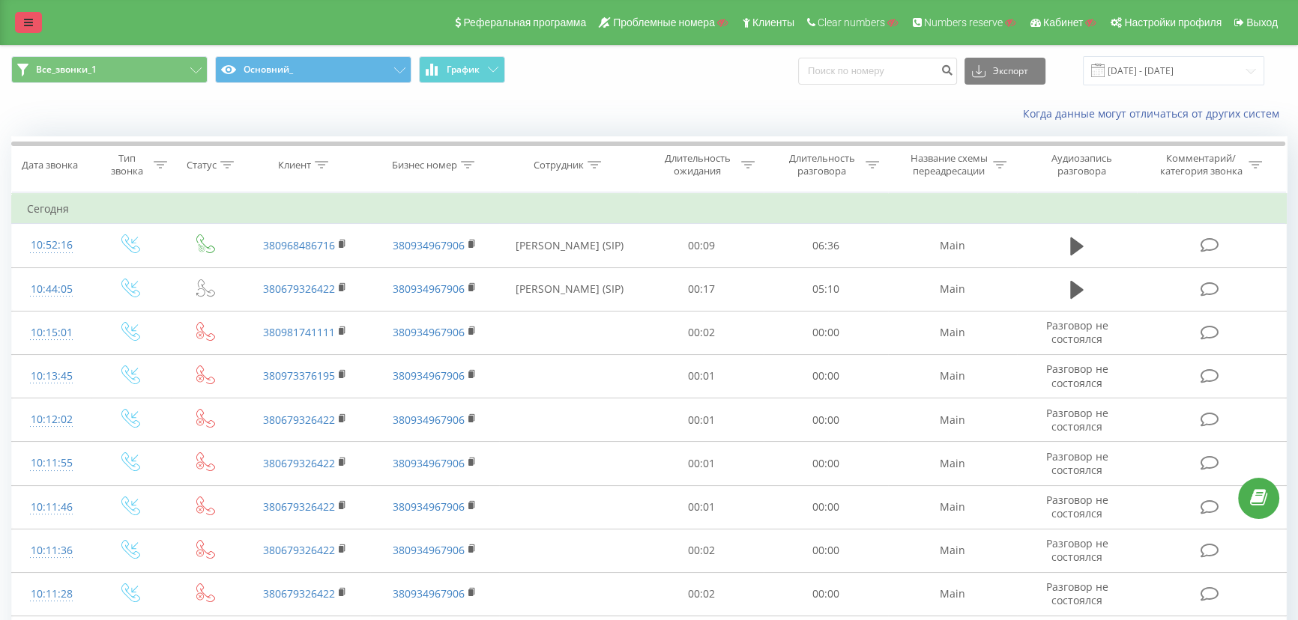
click at [23, 13] on link at bounding box center [28, 22] width 27 height 21
